Goal: Navigation & Orientation: Understand site structure

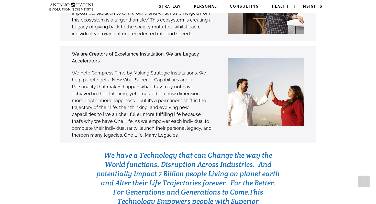
scroll to position [1498, 0]
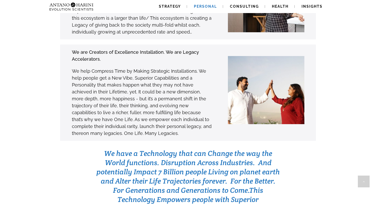
click at [197, 7] on span "Personal" at bounding box center [205, 6] width 23 height 4
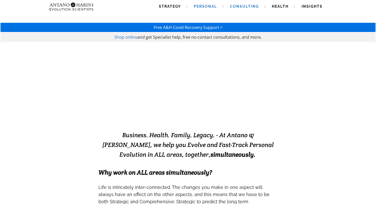
click at [235, 6] on span "Consulting" at bounding box center [244, 6] width 29 height 4
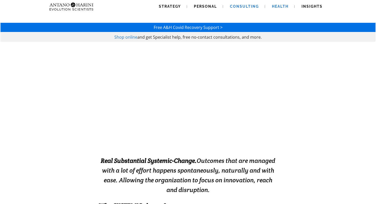
click at [273, 5] on span "Health" at bounding box center [280, 6] width 17 height 4
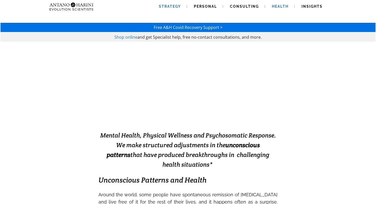
click at [174, 4] on span "Strategy" at bounding box center [170, 6] width 22 height 4
